Goal: Task Accomplishment & Management: Complete application form

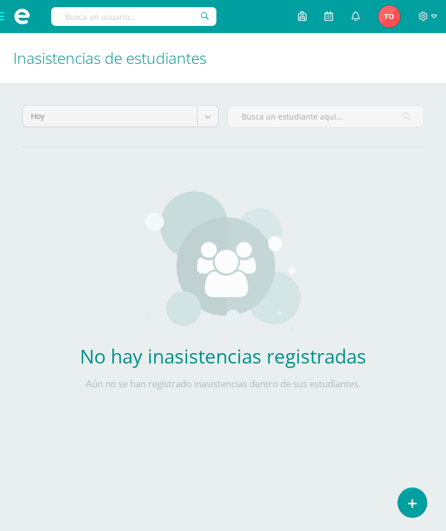
click at [413, 495] on link at bounding box center [412, 502] width 29 height 29
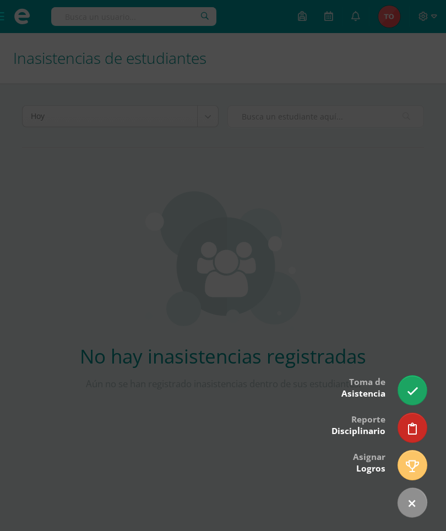
click at [411, 387] on icon at bounding box center [413, 391] width 12 height 12
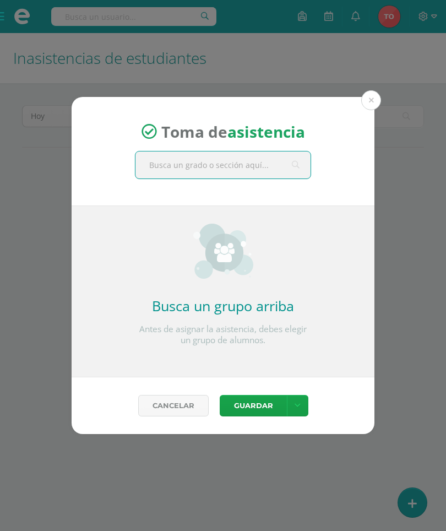
click at [248, 160] on input "text" at bounding box center [222, 164] width 175 height 27
type input "Segundo d"
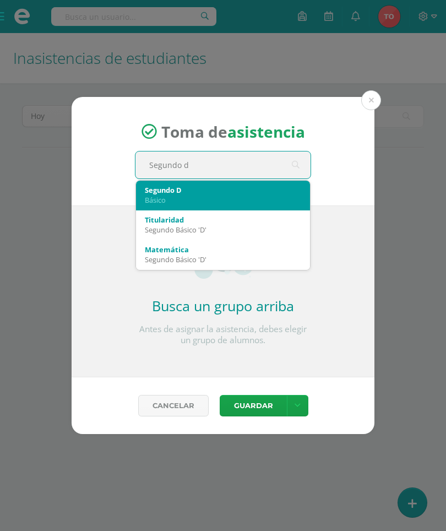
click at [162, 195] on div "Básico" at bounding box center [223, 200] width 156 height 10
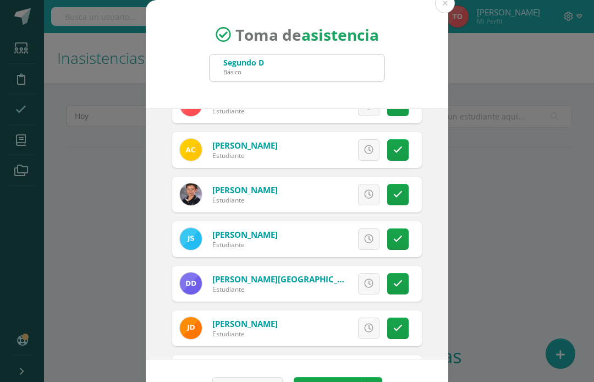
scroll to position [295, 0]
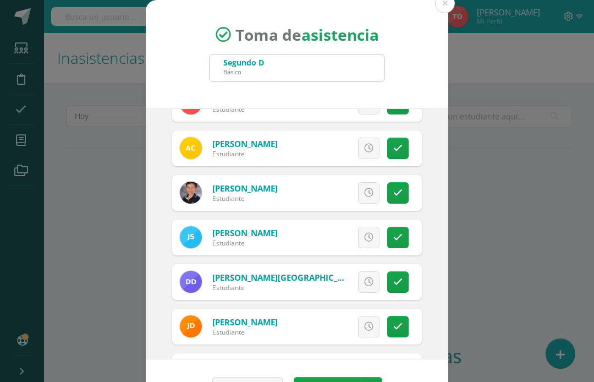
click at [372, 147] on icon at bounding box center [368, 148] width 9 height 9
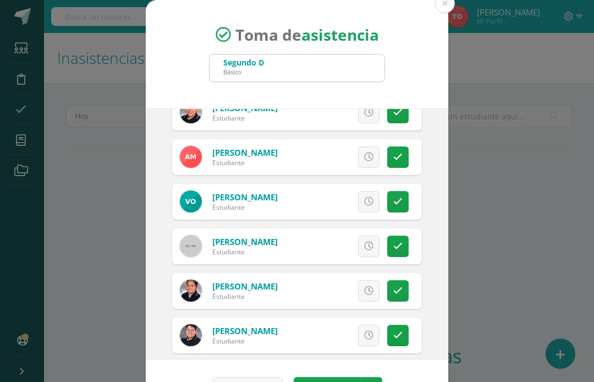
scroll to position [1066, 0]
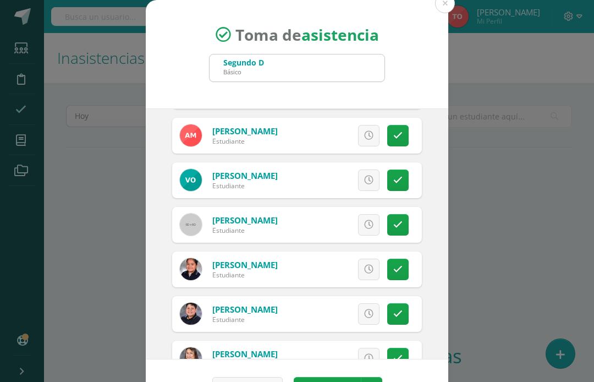
click at [399, 134] on icon at bounding box center [398, 135] width 9 height 9
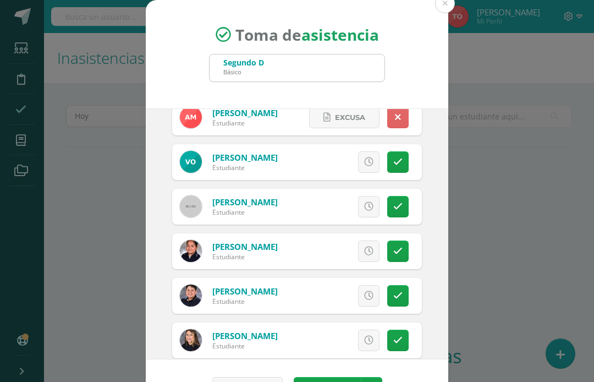
scroll to position [1094, 0]
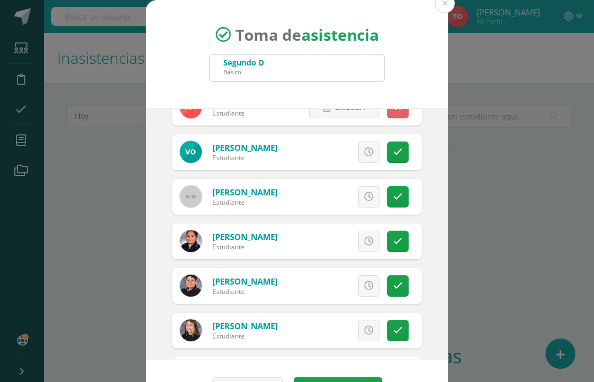
click at [401, 148] on icon at bounding box center [398, 152] width 9 height 9
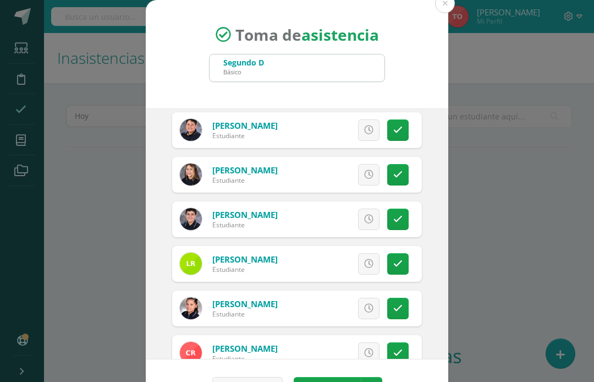
scroll to position [1250, 0]
click at [396, 129] on icon at bounding box center [398, 129] width 9 height 9
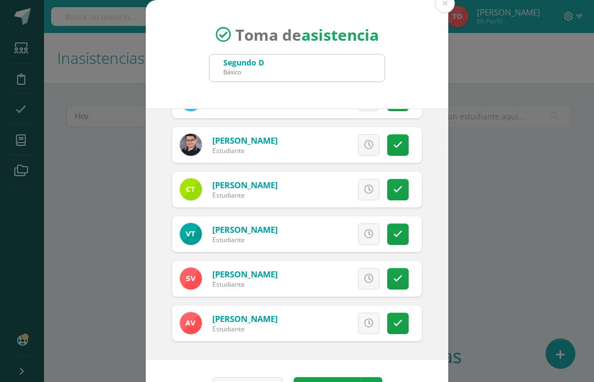
scroll to position [1636, 0]
click at [367, 185] on icon at bounding box center [368, 189] width 9 height 9
click at [396, 279] on icon at bounding box center [398, 278] width 9 height 9
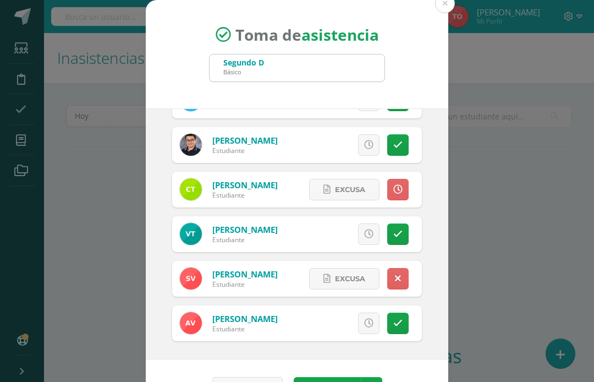
click at [353, 276] on span "Excusa" at bounding box center [350, 279] width 30 height 20
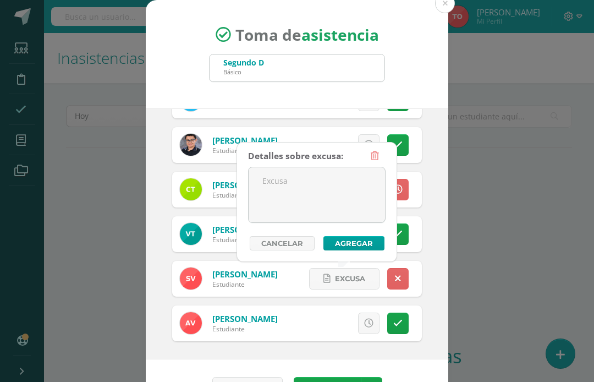
click at [299, 189] on textarea at bounding box center [317, 194] width 137 height 55
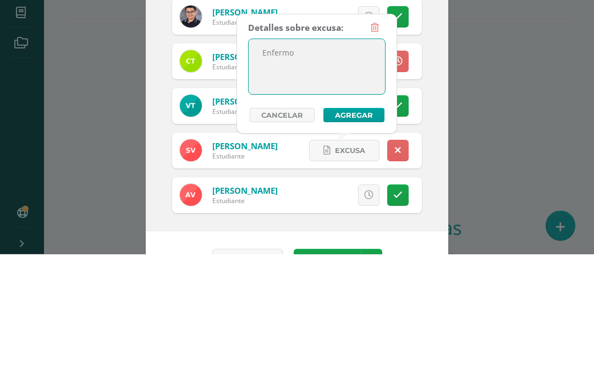
type textarea "Enfermo"
click at [359, 236] on button "Agregar" at bounding box center [354, 243] width 61 height 14
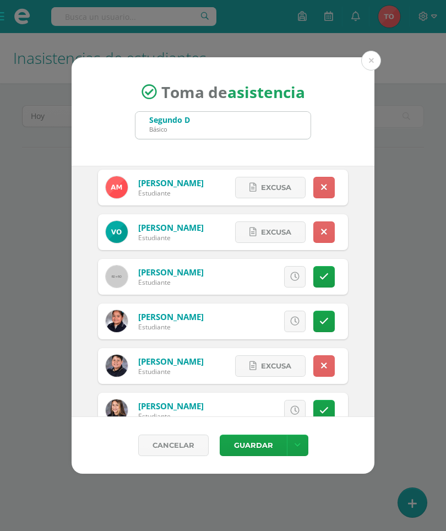
scroll to position [1078, 0]
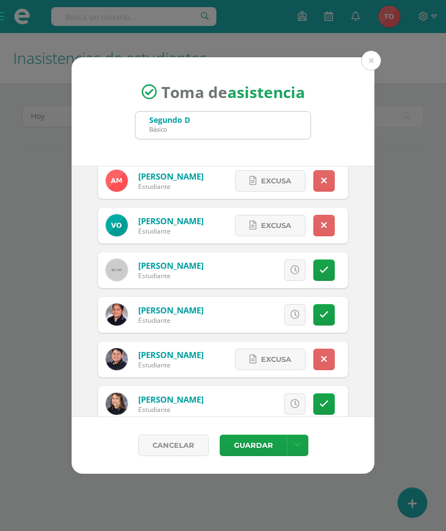
click at [329, 353] on link at bounding box center [323, 358] width 21 height 21
click at [288, 354] on link at bounding box center [294, 358] width 21 height 21
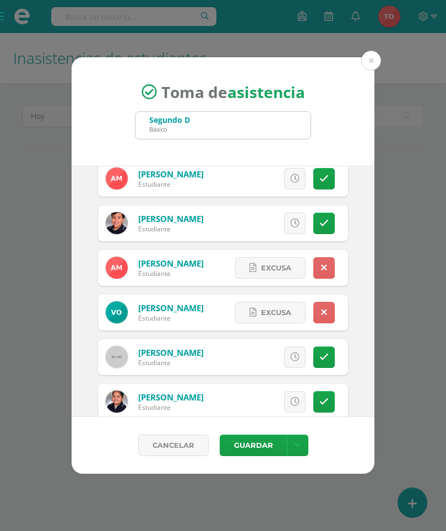
scroll to position [989, 0]
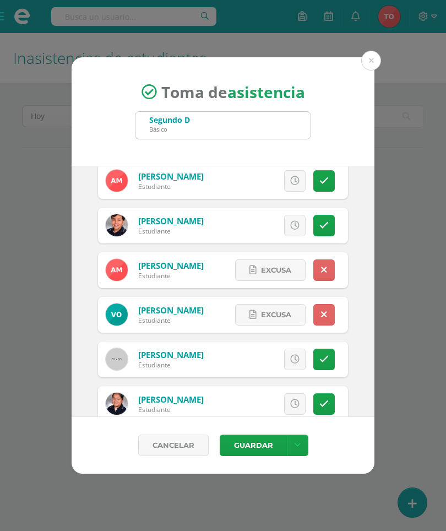
click at [324, 272] on icon at bounding box center [324, 269] width 6 height 9
click at [292, 271] on icon at bounding box center [294, 269] width 9 height 9
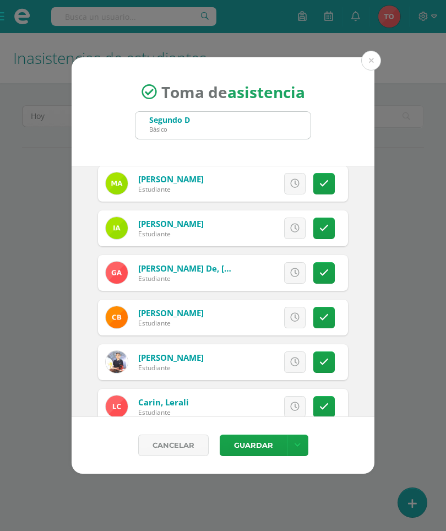
scroll to position [51, 0]
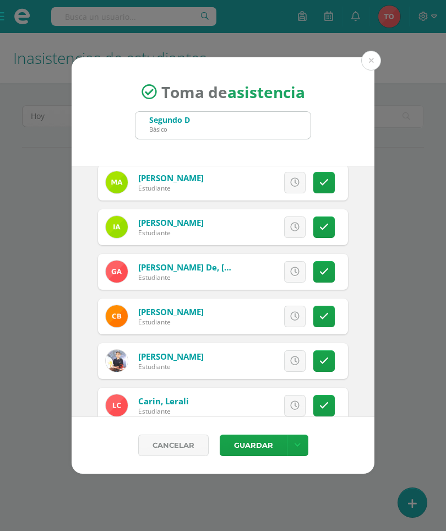
click at [254, 446] on button "Guardar" at bounding box center [253, 444] width 67 height 21
